Goal: Task Accomplishment & Management: Manage account settings

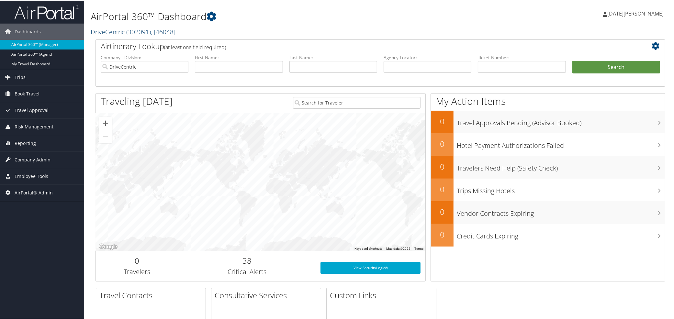
click at [121, 32] on link "DriveCentric ( 302091 ) , [ 46048 ]" at bounding box center [133, 31] width 85 height 9
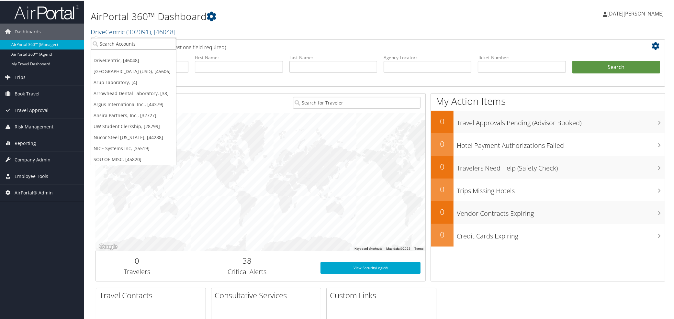
click at [127, 40] on input "search" at bounding box center [133, 43] width 85 height 12
paste input "2710"
type input "2710"
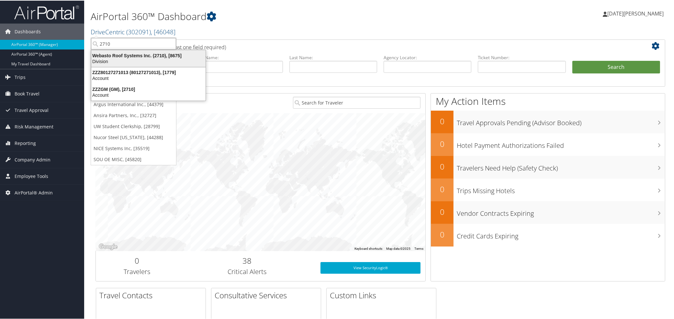
click at [118, 53] on div "Webasto Roof Systems Inc. (2710), [8675]" at bounding box center [148, 55] width 122 height 6
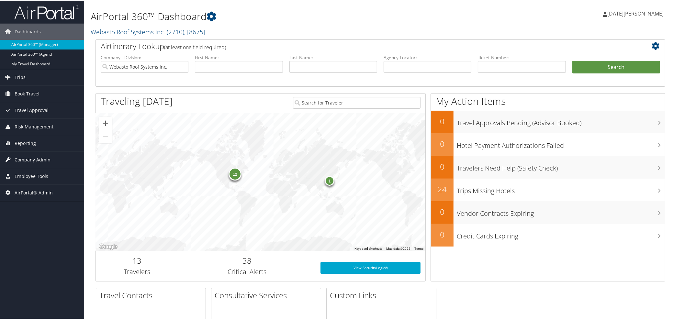
click at [27, 157] on span "Company Admin" at bounding box center [33, 159] width 36 height 16
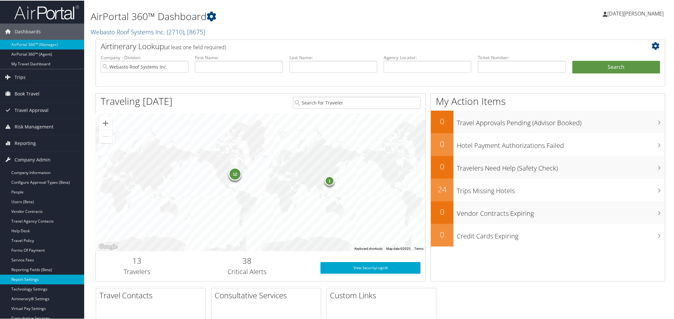
click at [24, 280] on link "Report Settings" at bounding box center [42, 279] width 84 height 10
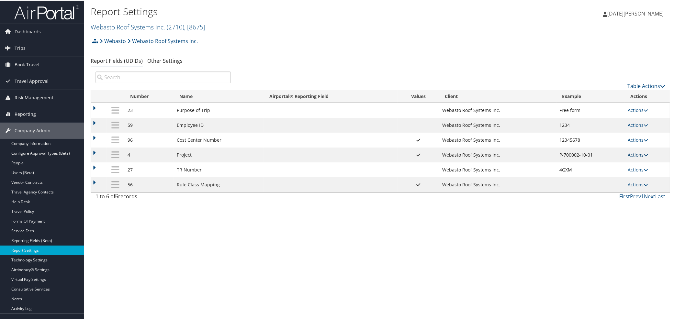
click at [633, 157] on link "Actions" at bounding box center [638, 154] width 20 height 6
click at [593, 165] on link "Update Report Field Values" at bounding box center [611, 165] width 70 height 11
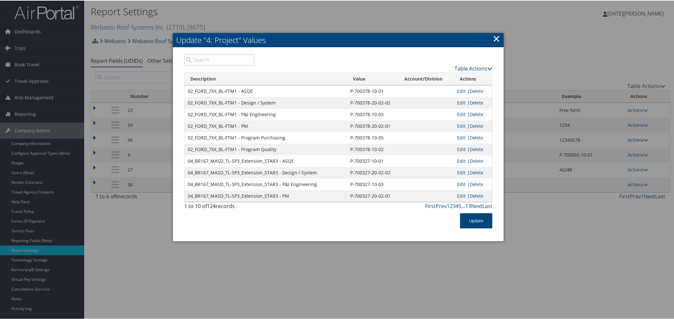
click at [475, 66] on link "Table Actions" at bounding box center [474, 67] width 38 height 7
click at [436, 99] on link "Page Length" at bounding box center [448, 99] width 85 height 11
click at [422, 112] on link "100" at bounding box center [448, 111] width 85 height 11
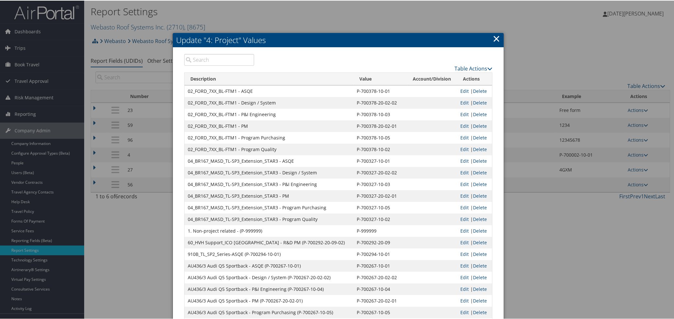
click at [223, 60] on input "search" at bounding box center [219, 59] width 70 height 12
paste input "700340"
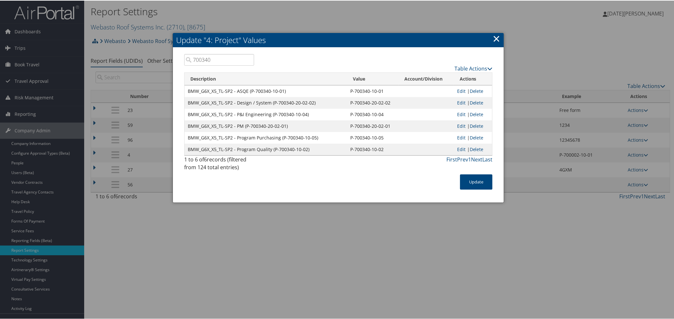
type input "700340"
click at [496, 39] on link "×" at bounding box center [496, 37] width 7 height 13
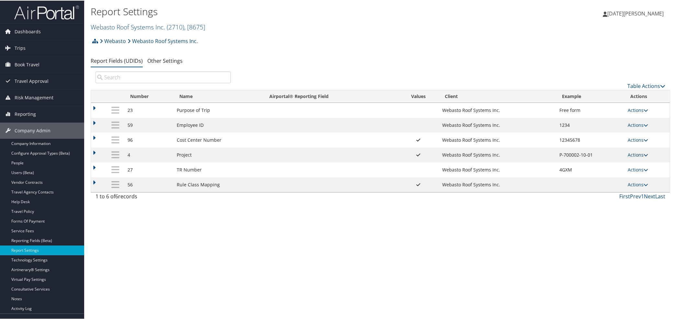
click at [631, 153] on link "Actions" at bounding box center [638, 154] width 20 height 6
click at [586, 186] on link "Edit" at bounding box center [611, 187] width 70 height 11
select select "both"
select select "trip"
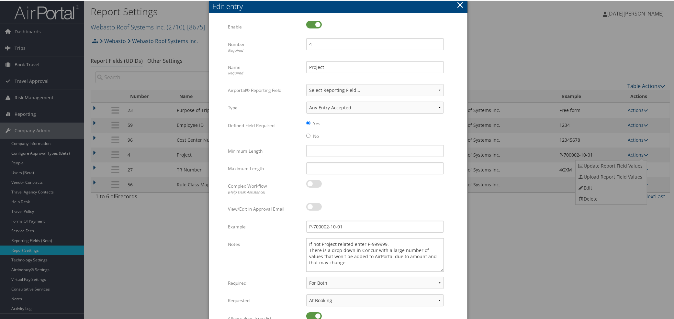
drag, startPoint x: 440, startPoint y: 253, endPoint x: 441, endPoint y: 270, distance: 17.5
click at [441, 270] on textarea "If not Project related enter P-999999. There is a drop down in Concur with a la…" at bounding box center [375, 255] width 138 height 34
click at [457, 4] on button "×" at bounding box center [460, 4] width 7 height 13
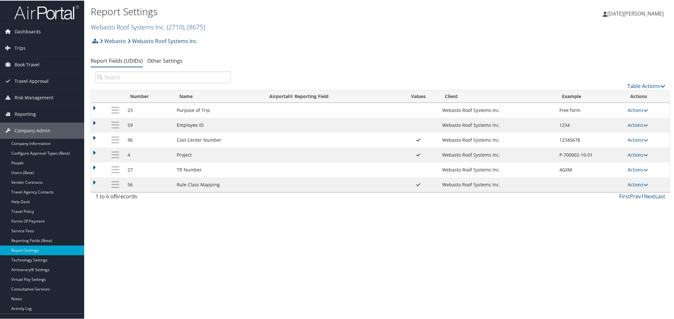
click at [637, 159] on td "Actions Update Report Field Values Upload Report Field Values Edit Delete" at bounding box center [647, 154] width 45 height 15
click at [634, 156] on link "Actions" at bounding box center [638, 154] width 20 height 6
click at [589, 166] on link "Update Report Field Values" at bounding box center [611, 165] width 70 height 11
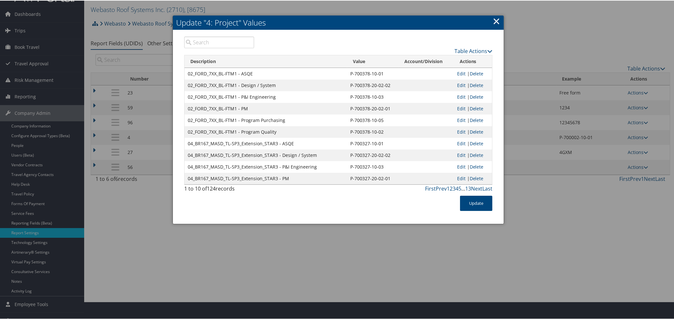
scroll to position [27, 0]
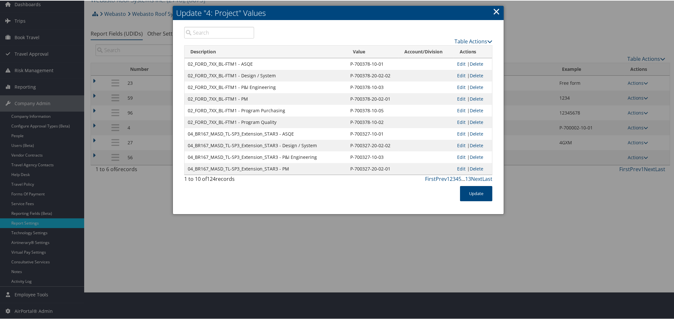
click at [206, 29] on input "search" at bounding box center [219, 32] width 70 height 12
paste input "999999"
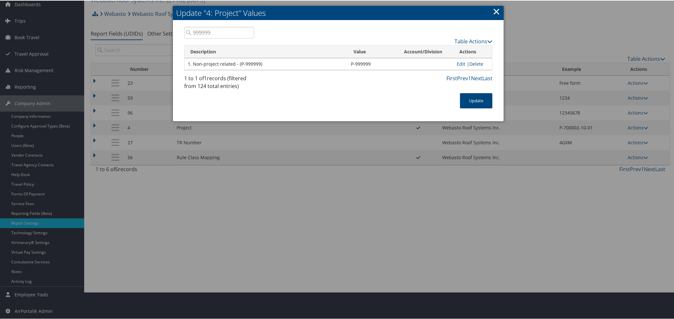
type input "999999"
click at [493, 12] on link "×" at bounding box center [496, 10] width 7 height 13
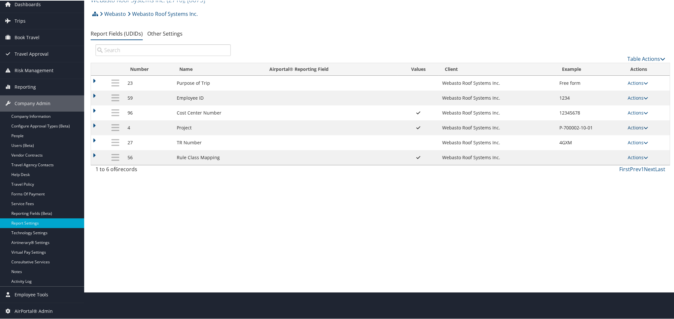
click at [633, 127] on link "Actions" at bounding box center [638, 127] width 20 height 6
click at [597, 159] on link "Edit" at bounding box center [611, 160] width 70 height 11
select select "both"
select select "trip"
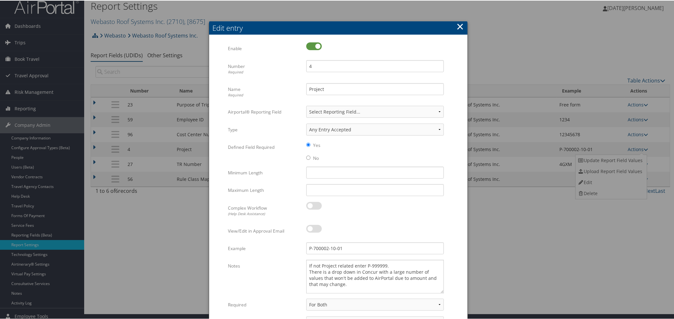
scroll to position [5, 0]
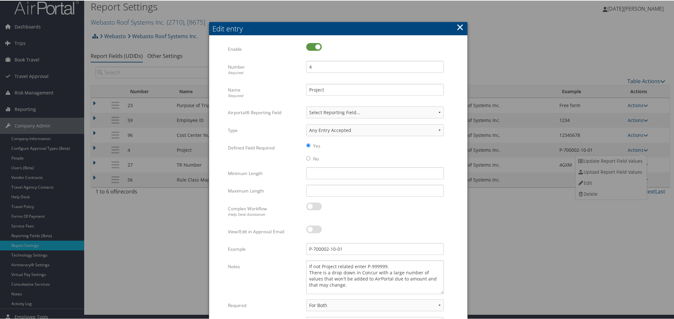
click at [461, 27] on button "×" at bounding box center [460, 26] width 7 height 13
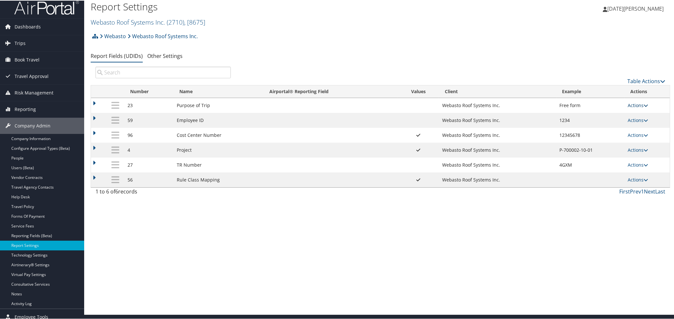
click at [635, 105] on link "Actions" at bounding box center [638, 105] width 20 height 6
click at [594, 135] on link "Edit" at bounding box center [611, 137] width 70 height 11
select select "both"
select select "trip"
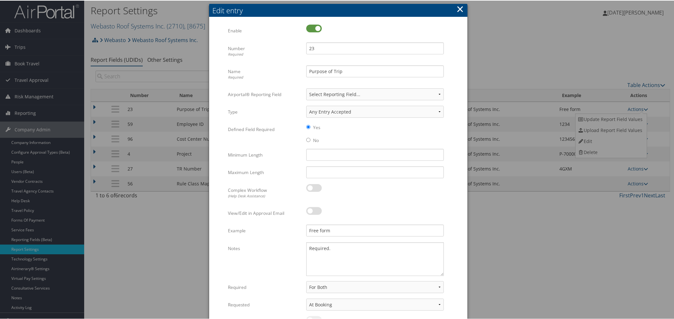
scroll to position [0, 0]
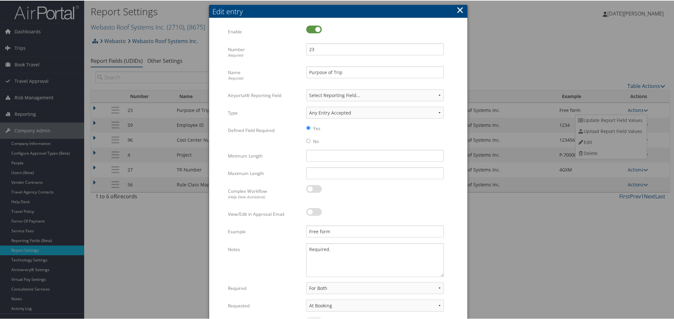
click at [458, 9] on button "×" at bounding box center [460, 9] width 7 height 13
